Goal: Task Accomplishment & Management: Manage account settings

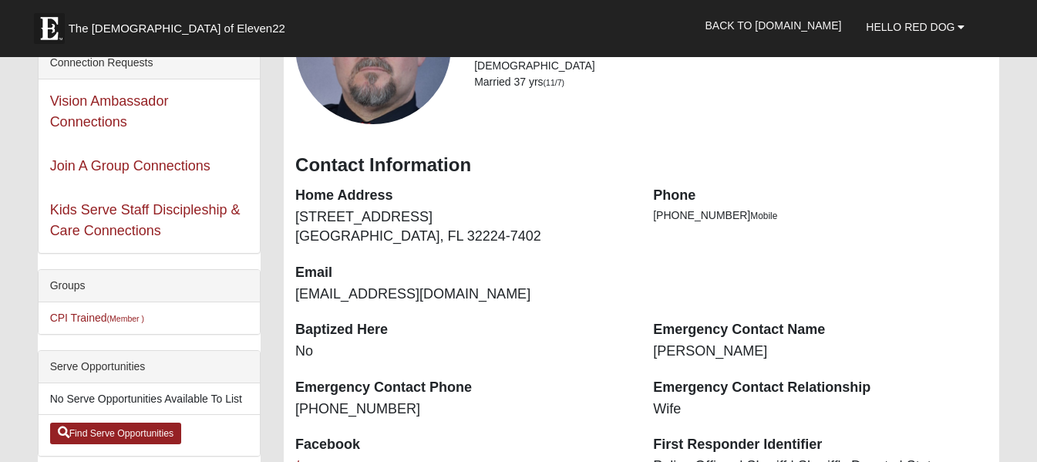
scroll to position [99, 0]
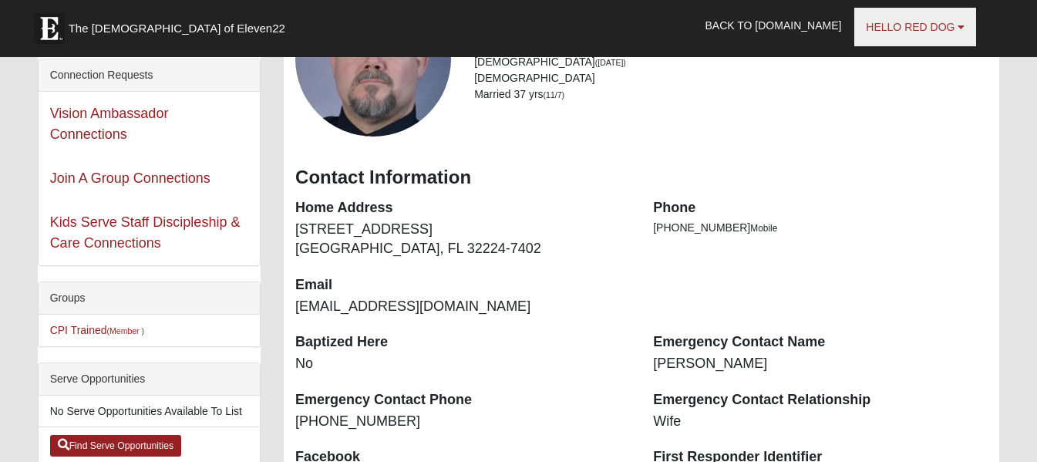
click at [970, 27] on link "Hello Red Dog" at bounding box center [915, 27] width 122 height 39
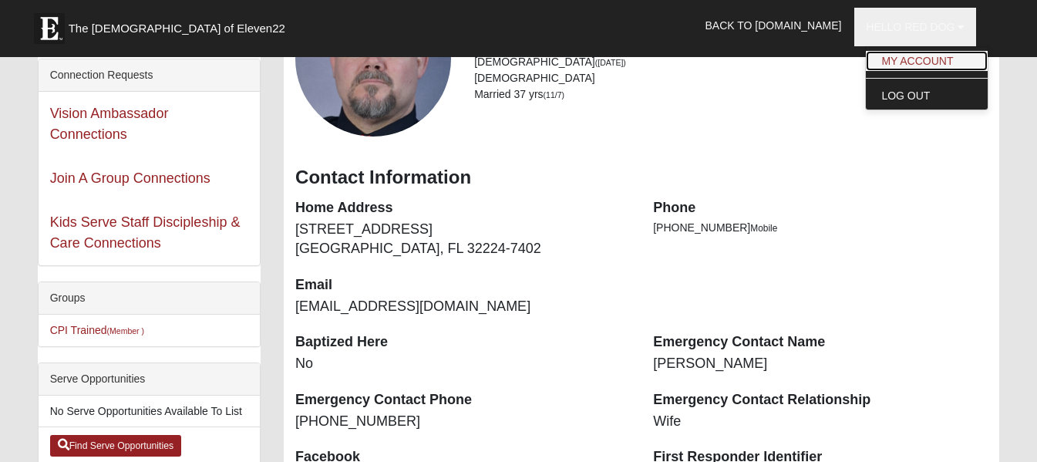
click at [940, 63] on link "My Account" at bounding box center [927, 61] width 122 height 20
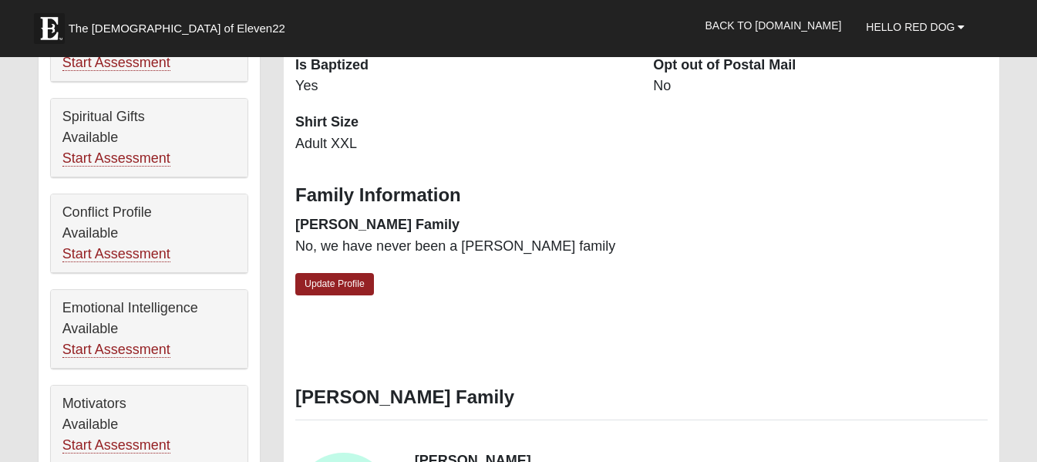
scroll to position [629, 0]
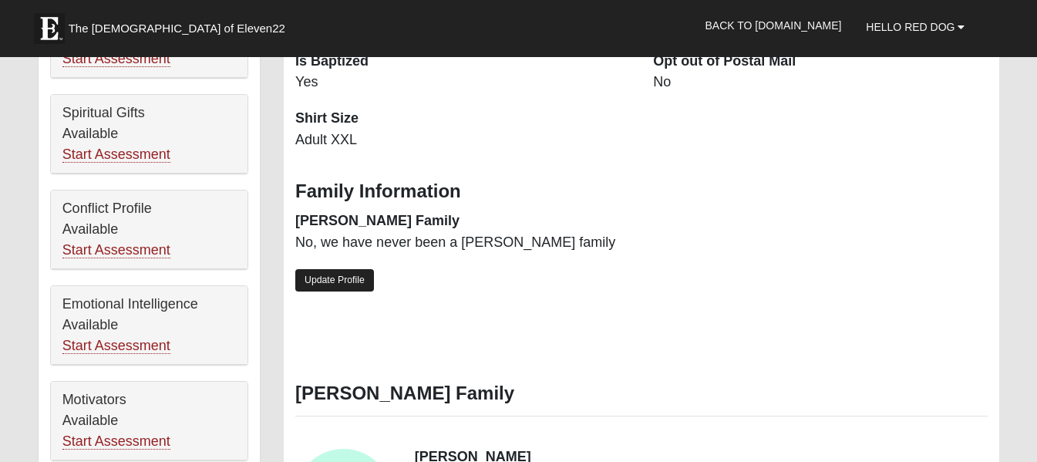
click at [338, 277] on link "Update Profile" at bounding box center [334, 280] width 79 height 22
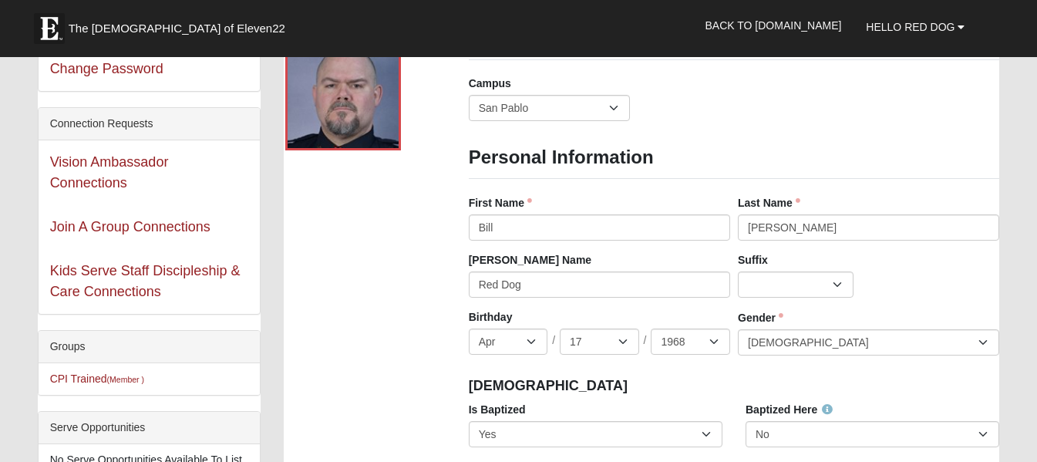
scroll to position [34, 0]
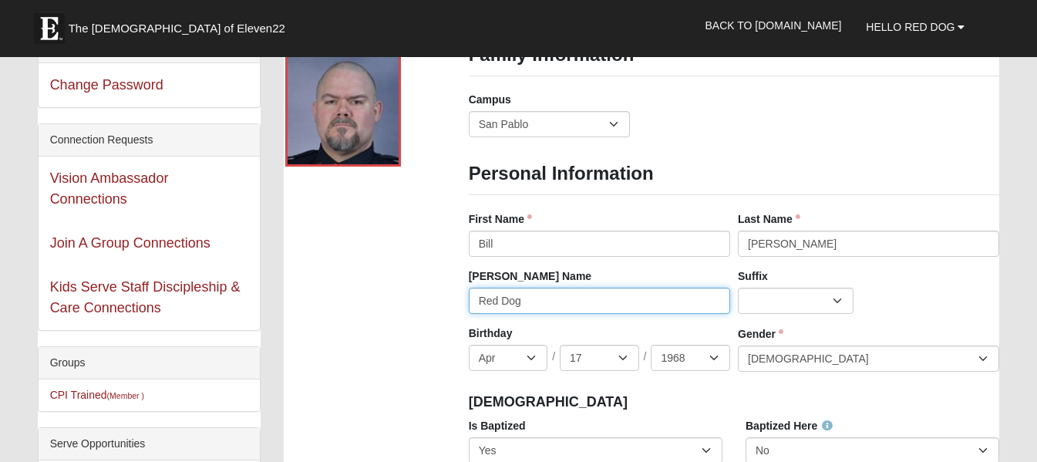
drag, startPoint x: 557, startPoint y: 301, endPoint x: 461, endPoint y: 303, distance: 96.4
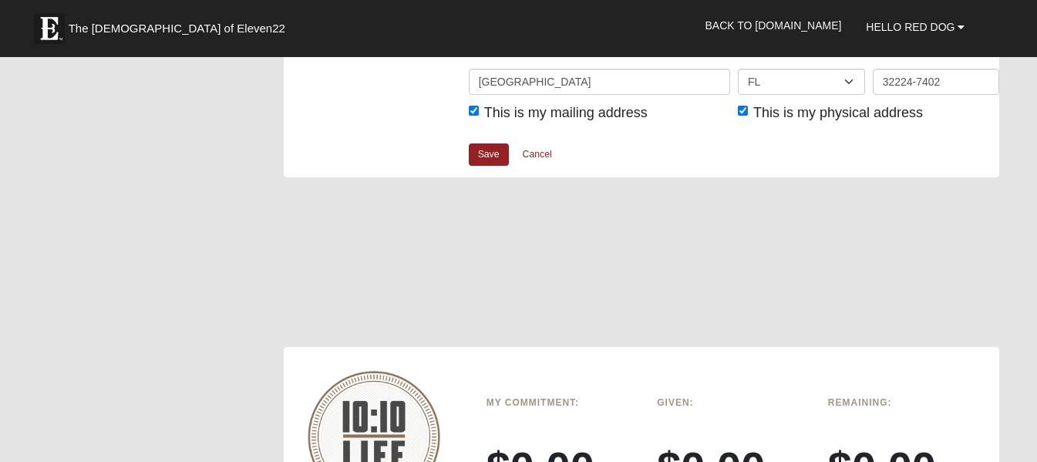
scroll to position [2013, 0]
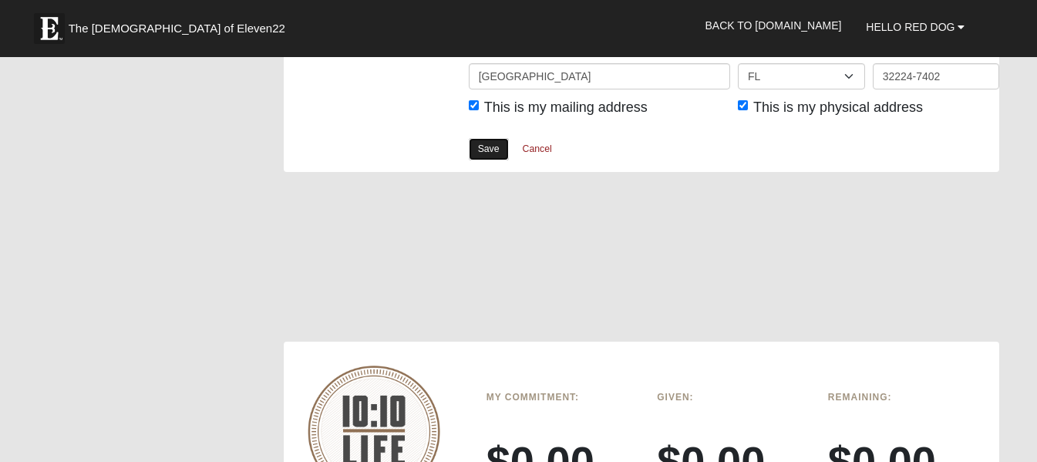
click at [490, 153] on link "Save" at bounding box center [489, 149] width 40 height 22
